Goal: Transaction & Acquisition: Purchase product/service

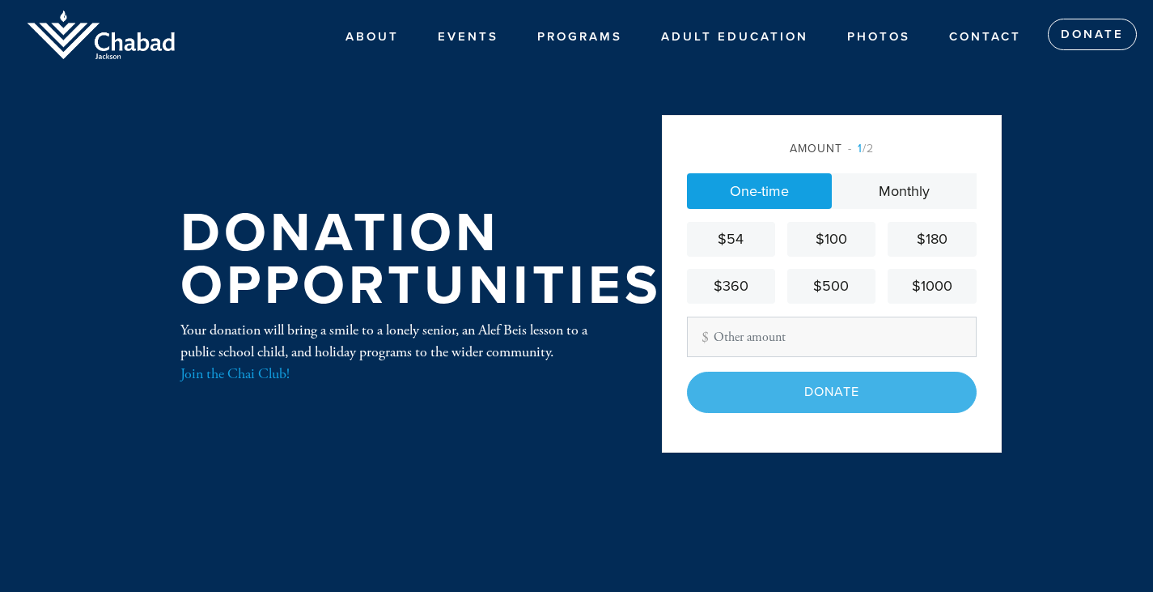
click at [923, 240] on div "$180" at bounding box center [931, 239] width 75 height 22
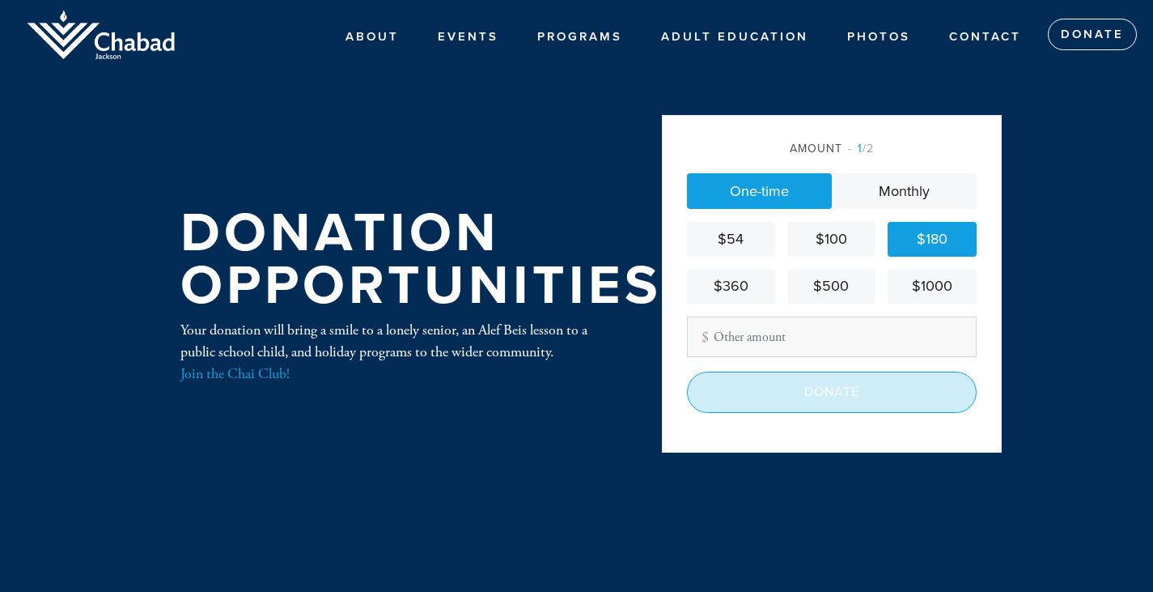
click at [814, 397] on input "Donate" at bounding box center [832, 391] width 290 height 40
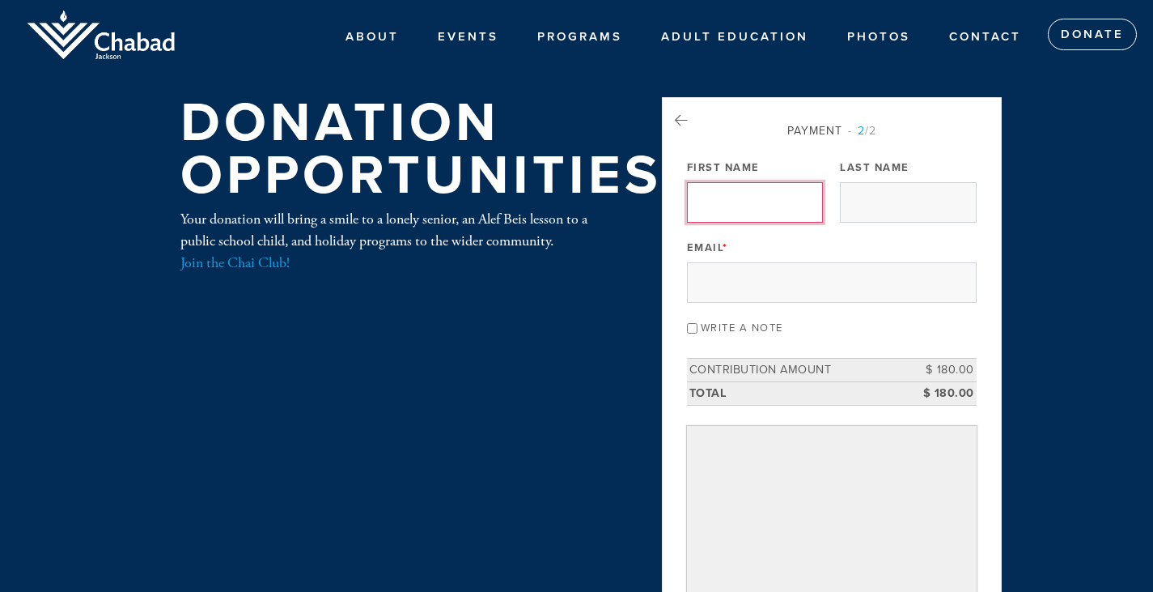
click at [724, 208] on input "First Name" at bounding box center [755, 202] width 136 height 40
type input "Meyrav"
click at [892, 202] on input "Last Name" at bounding box center [908, 202] width 136 height 40
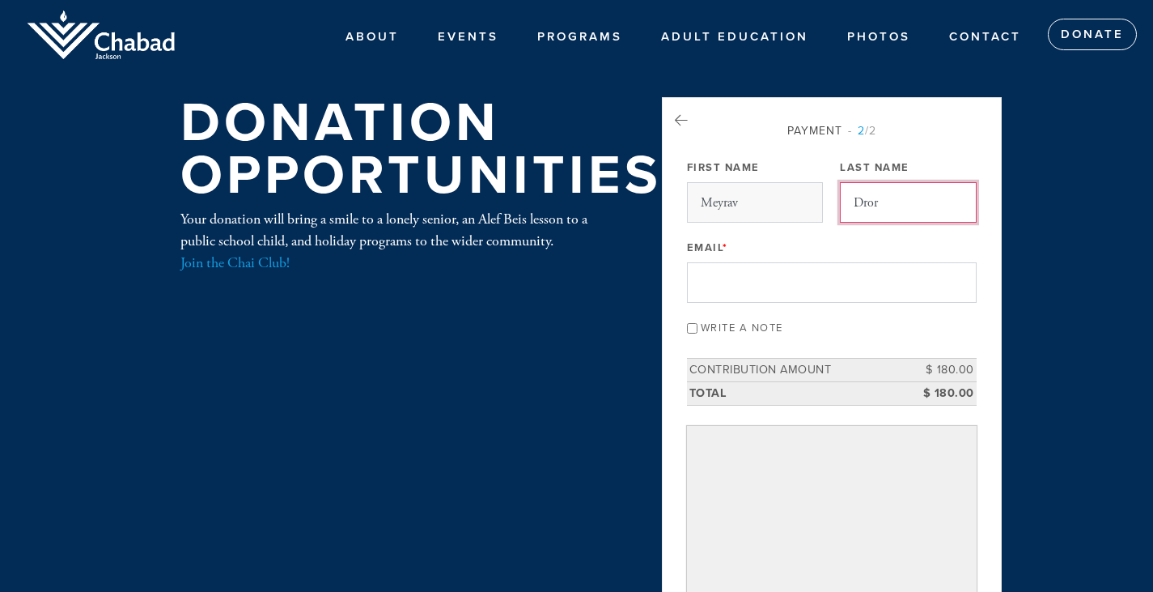
type input "Dror"
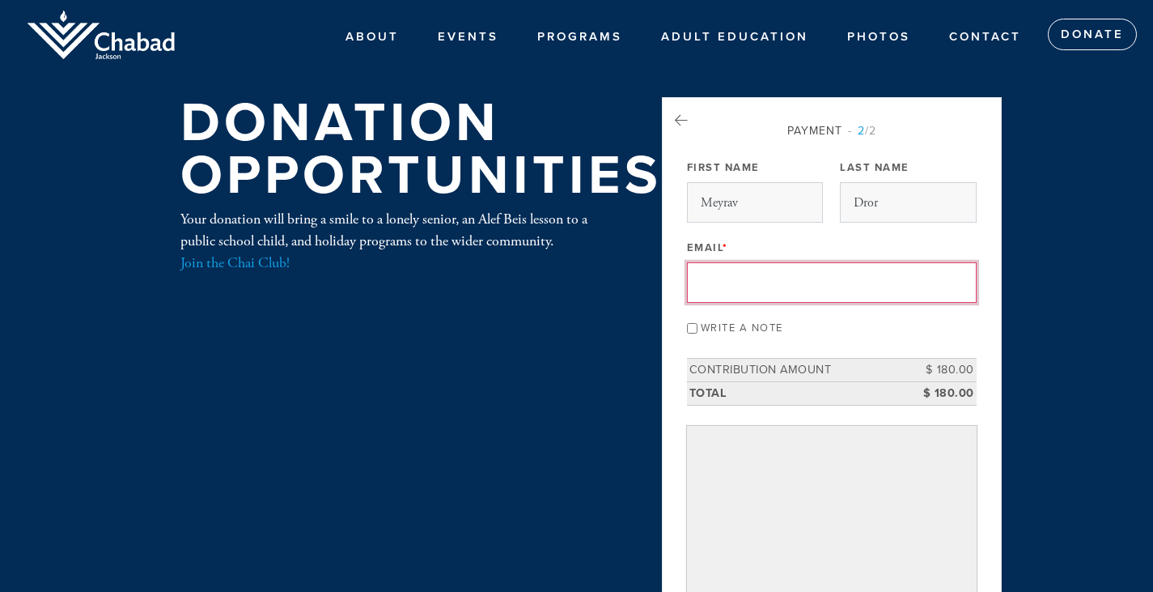
click at [727, 287] on input "Email *" at bounding box center [832, 282] width 290 height 40
type input "[EMAIL_ADDRESS][DOMAIN_NAME]"
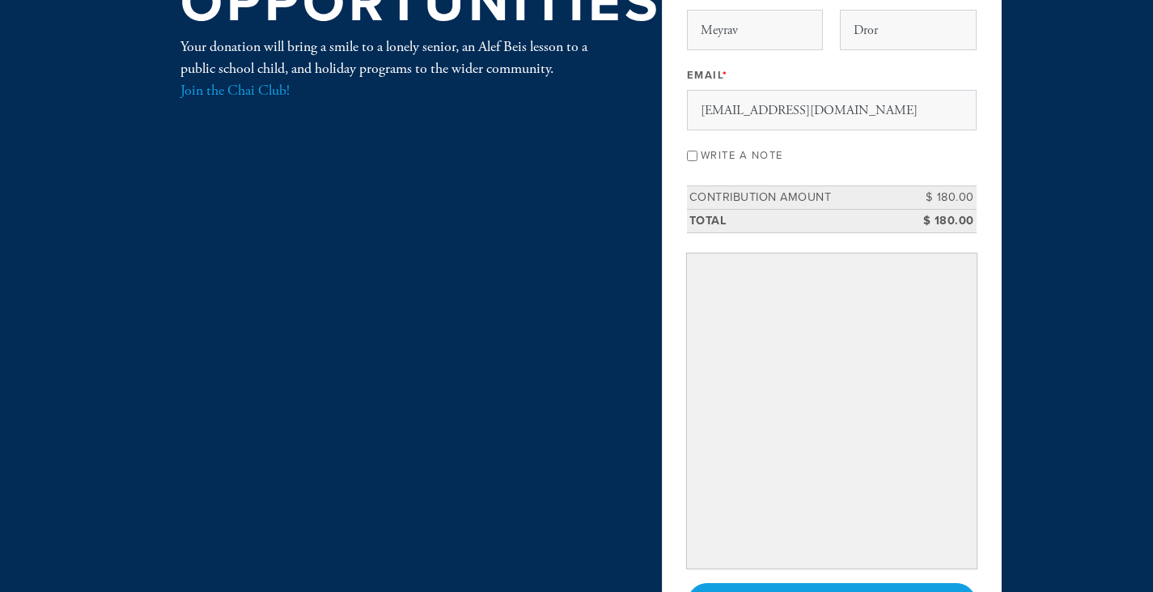
scroll to position [159, 0]
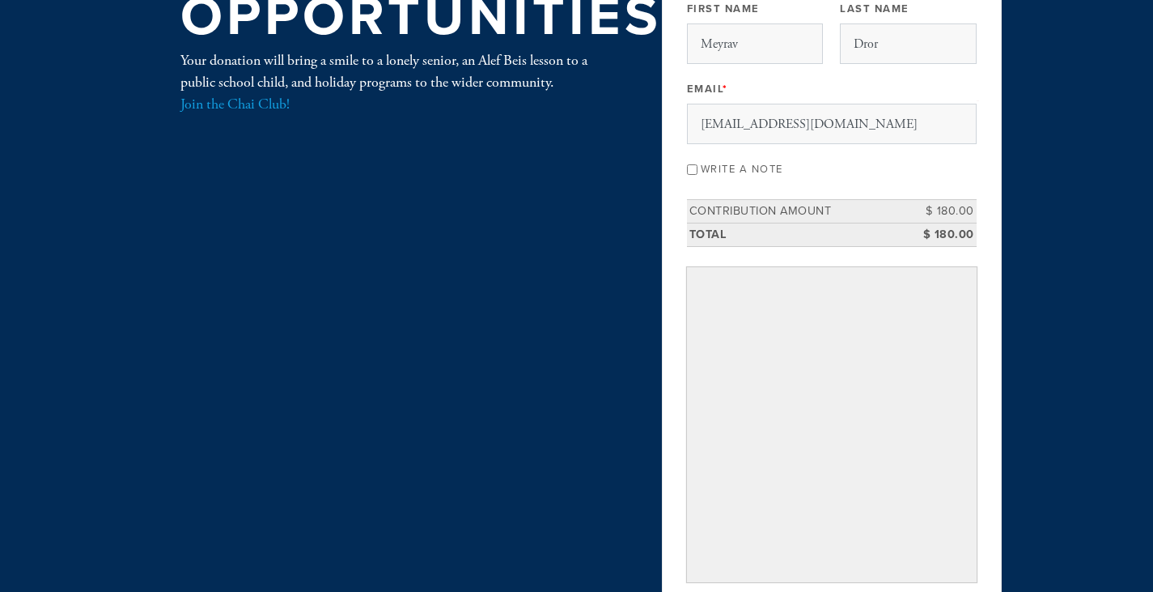
click at [693, 171] on input "Write a note" at bounding box center [692, 169] width 11 height 11
checkbox input "true"
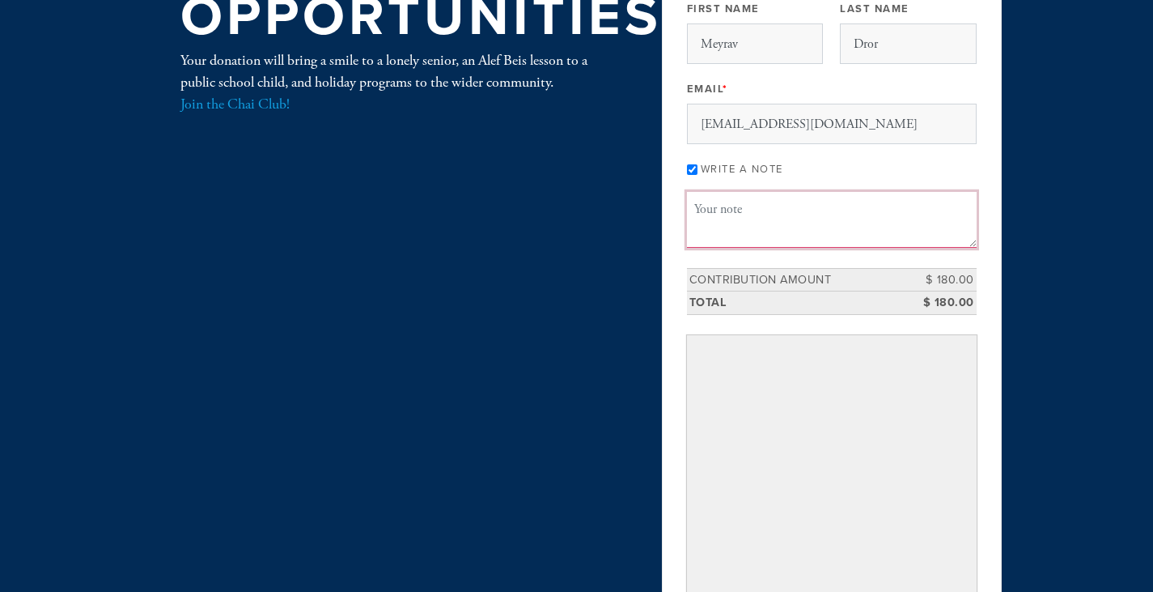
click at [758, 210] on textarea "Message or dedication" at bounding box center [832, 219] width 290 height 55
paste textarea "The donation is in loving memory and honor of: [PERSON_NAME] and [PERSON_NAME] …"
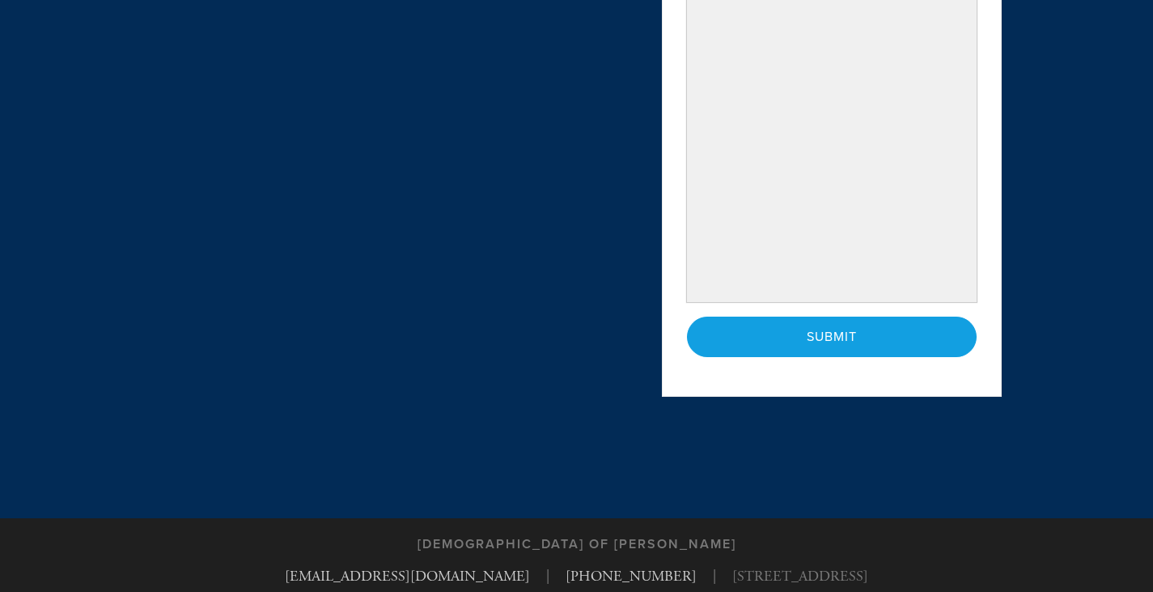
scroll to position [508, 0]
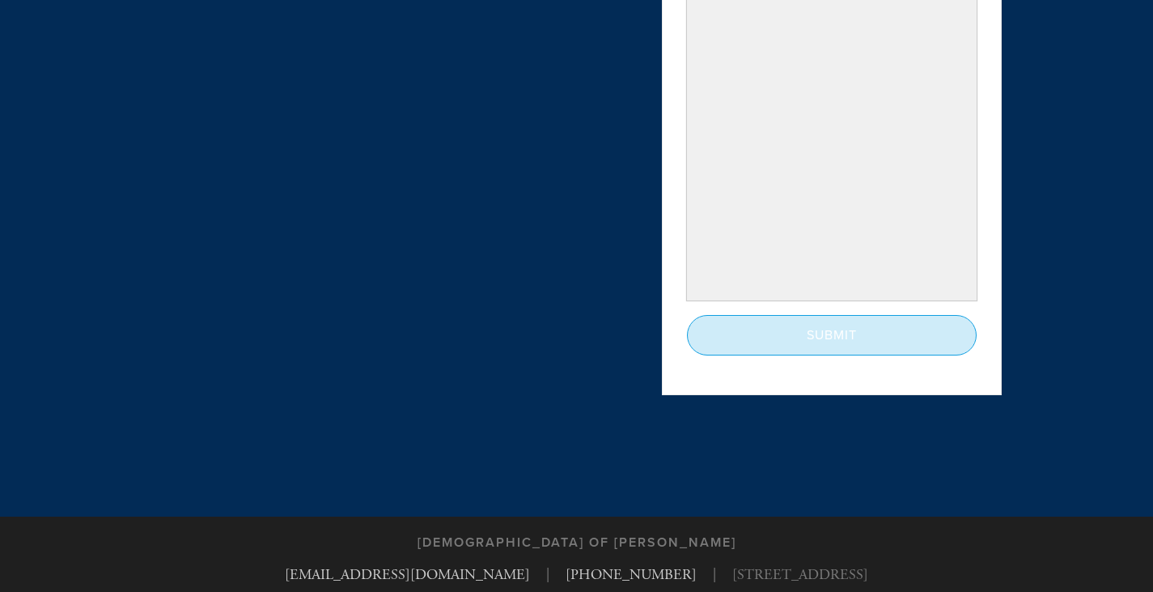
type textarea "The donation is in loving memory and honor of: [PERSON_NAME] and [PERSON_NAME] …"
click at [804, 337] on input "Submit" at bounding box center [832, 335] width 290 height 40
